Goal: Transaction & Acquisition: Obtain resource

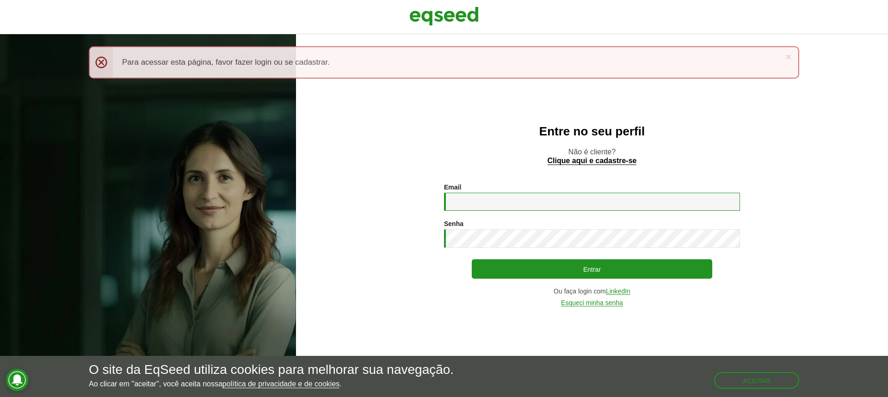
click at [511, 206] on input "Email *" at bounding box center [592, 202] width 296 height 18
type input "**********"
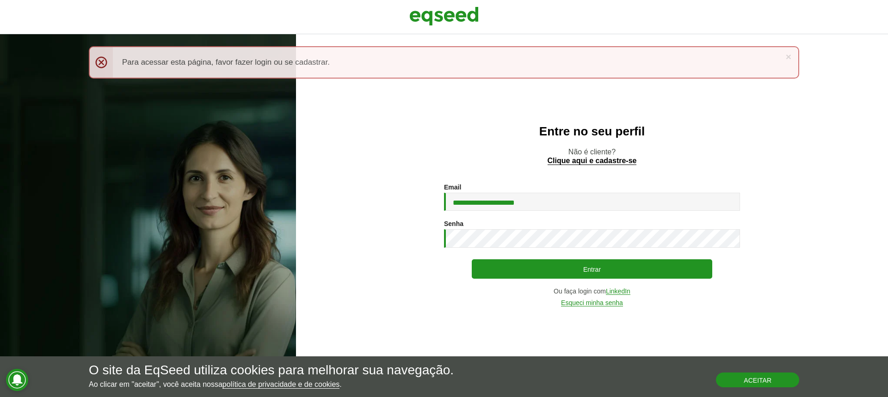
click at [739, 381] on button "Aceitar" at bounding box center [757, 380] width 83 height 15
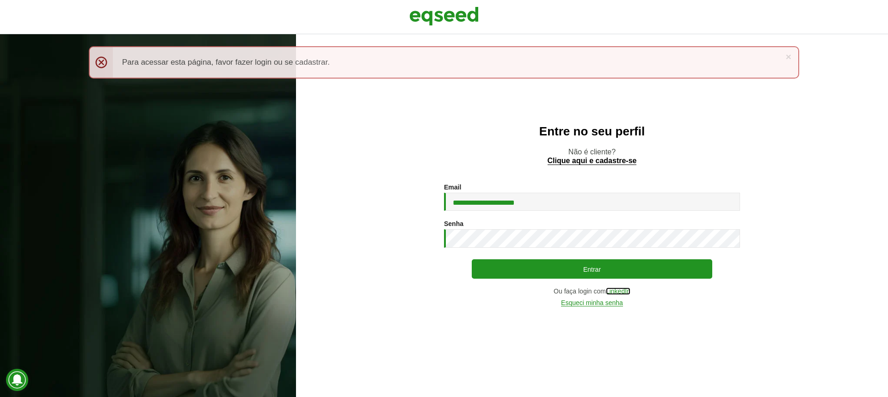
click at [615, 291] on link "LinkedIn" at bounding box center [618, 291] width 25 height 7
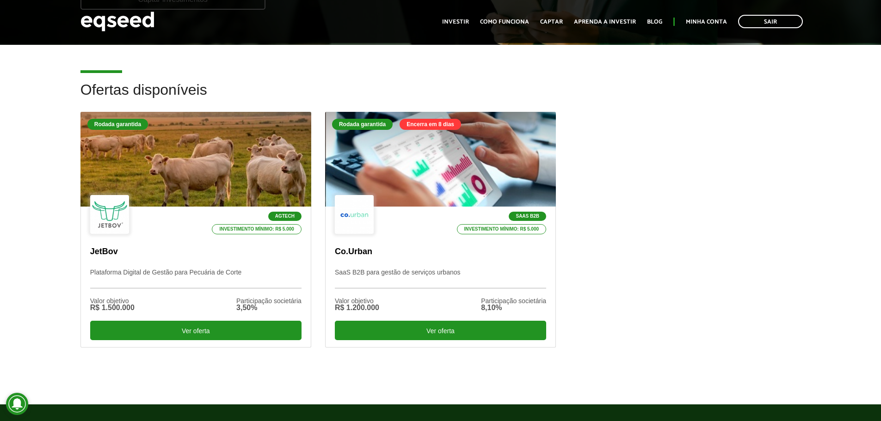
scroll to position [231, 0]
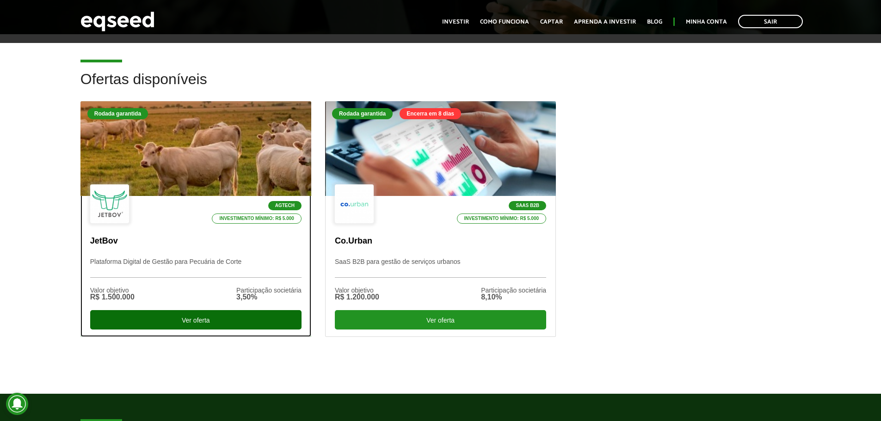
click at [226, 320] on div "Ver oferta" at bounding box center [195, 319] width 211 height 19
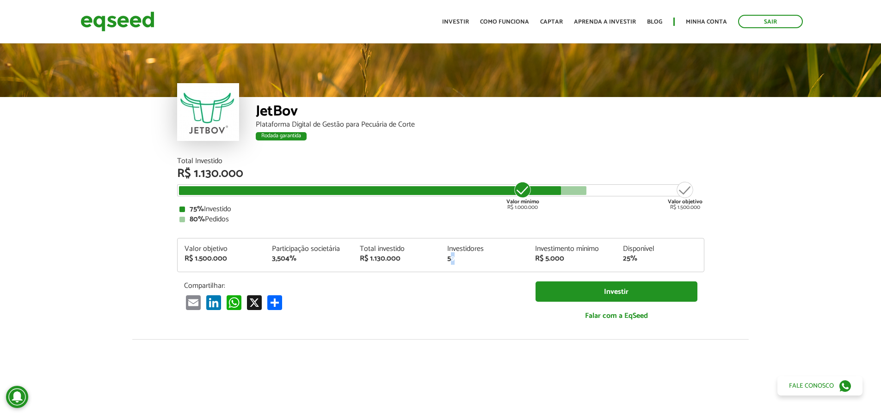
drag, startPoint x: 451, startPoint y: 256, endPoint x: 457, endPoint y: 265, distance: 11.0
click at [457, 265] on div "Valor objetivo R$ 1.500.000 Participação societária 3,504% Total investido R$ 1…" at bounding box center [441, 259] width 526 height 26
click at [456, 253] on div "Investidores" at bounding box center [484, 249] width 74 height 7
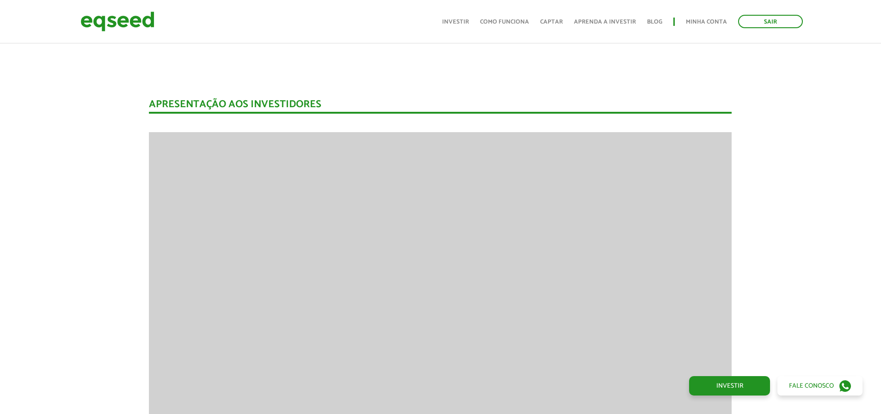
scroll to position [1156, 0]
